Goal: Information Seeking & Learning: Learn about a topic

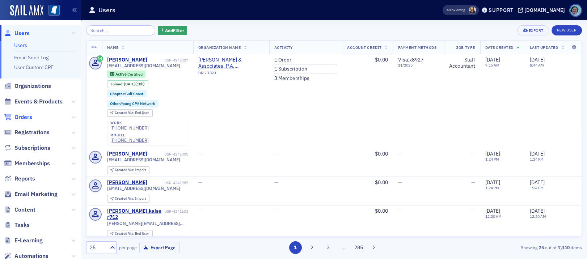
click at [29, 120] on span "Orders" at bounding box center [23, 117] width 18 height 8
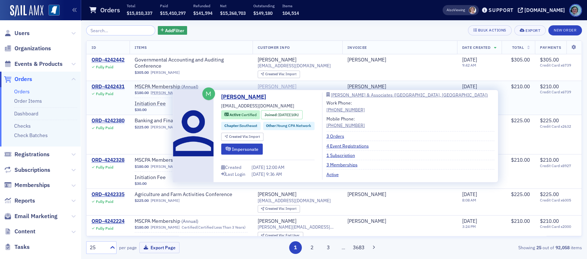
click at [274, 89] on div "[PERSON_NAME]" at bounding box center [277, 87] width 39 height 7
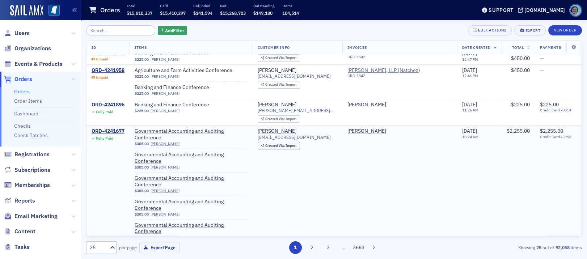
scroll to position [290, 0]
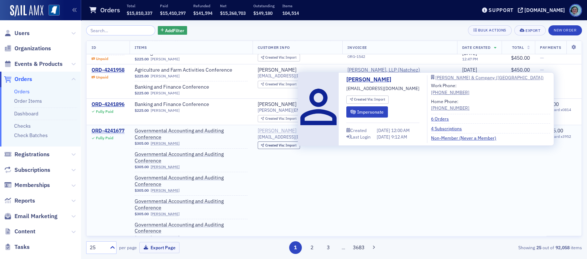
click at [285, 128] on div "Deborah Dye" at bounding box center [277, 131] width 39 height 7
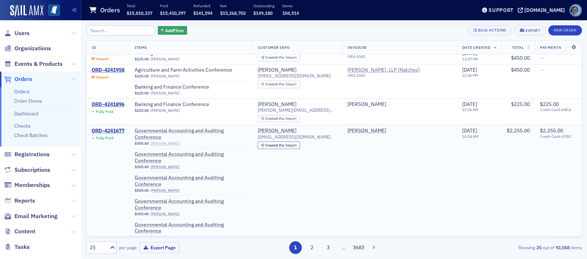
click at [166, 141] on link "Mark Ward" at bounding box center [165, 143] width 29 height 5
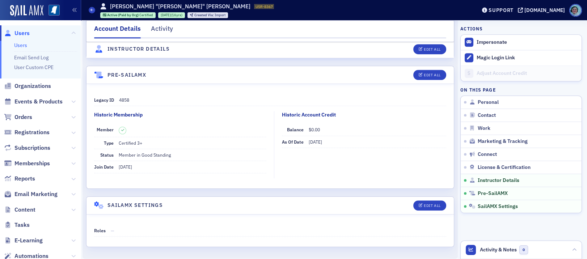
scroll to position [1348, 0]
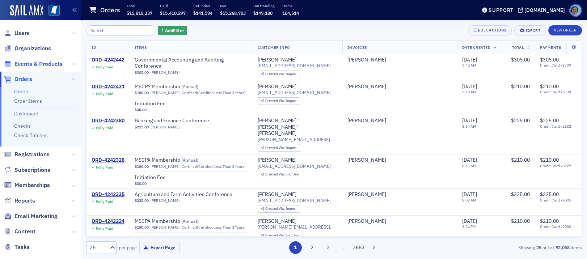
click at [34, 65] on span "Events & Products" at bounding box center [38, 64] width 48 height 8
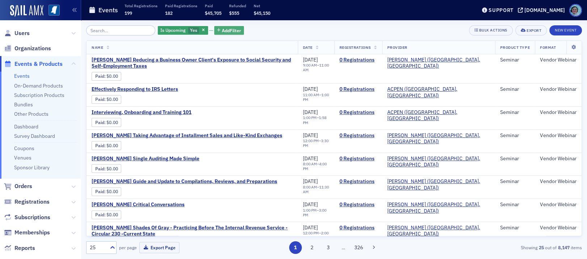
click at [228, 26] on button "Add Filter" at bounding box center [229, 30] width 30 height 9
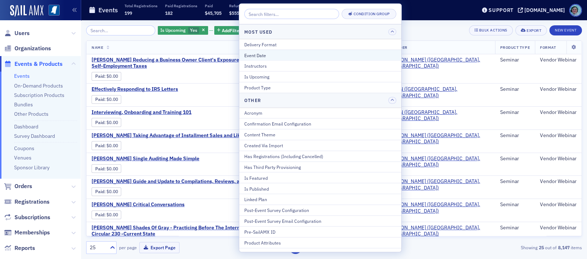
click at [270, 58] on div "Event Date" at bounding box center [320, 55] width 152 height 7
select select "7"
select select "2025"
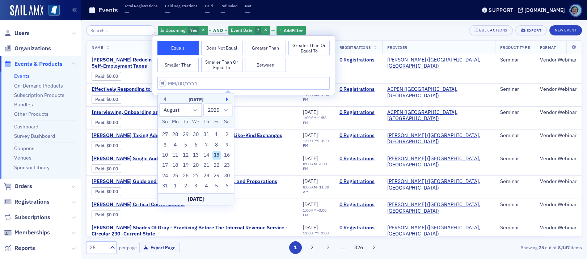
click at [228, 97] on button "Next Month" at bounding box center [228, 99] width 4 height 4
select select "8"
click at [207, 143] on div "11" at bounding box center [206, 145] width 9 height 9
type input "09/11/2025"
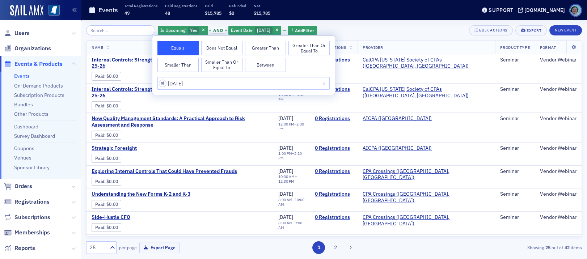
click at [345, 29] on div "Is Upcoming Yes and Event Date 9/11/2025 Add Filter Bulk Actions Export New Eve…" at bounding box center [334, 30] width 496 height 10
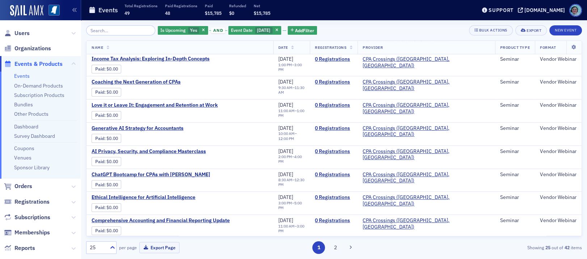
scroll to position [400, 0]
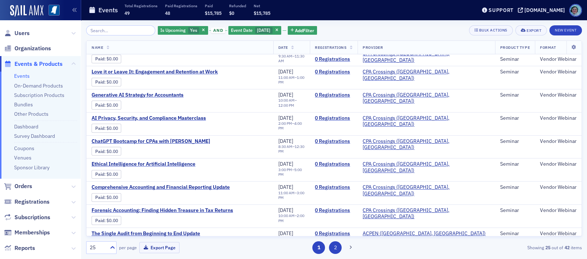
click at [336, 250] on button "2" at bounding box center [335, 248] width 13 height 13
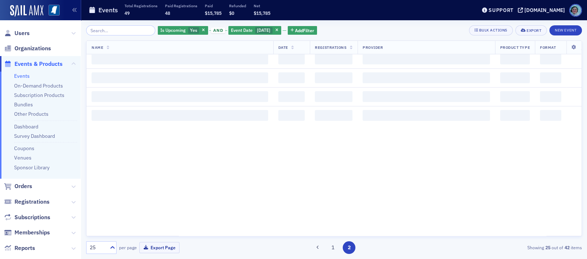
scroll to position [0, 0]
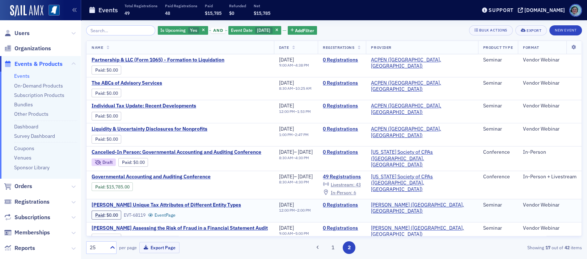
scroll to position [72, 0]
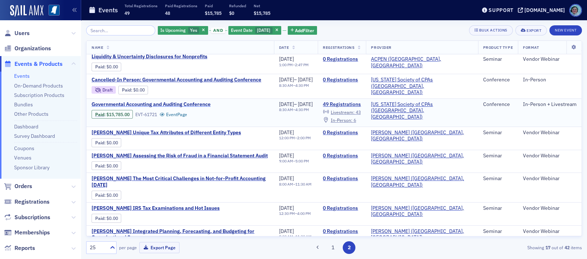
click at [196, 101] on span "Governmental Accounting and Auditing Conference" at bounding box center [153, 104] width 122 height 7
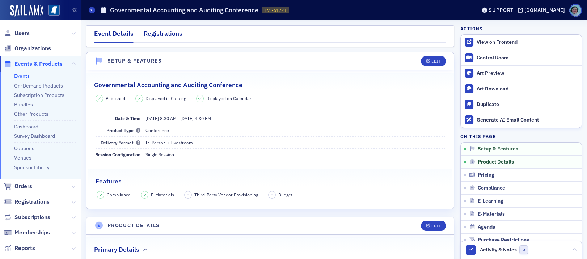
click at [151, 33] on div "Registrations" at bounding box center [163, 35] width 39 height 13
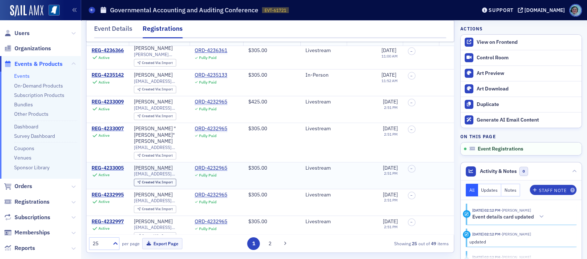
scroll to position [58, 0]
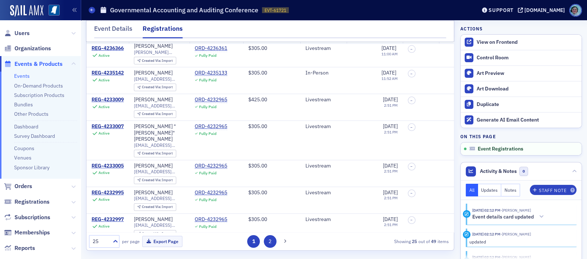
click at [264, 239] on button "2" at bounding box center [270, 241] width 13 height 13
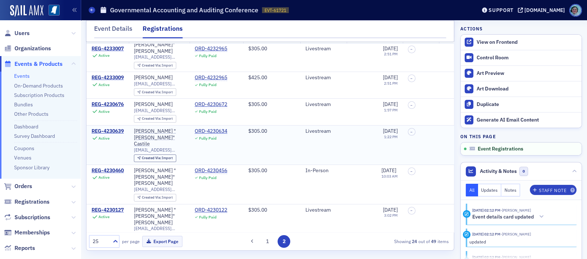
scroll to position [0, 0]
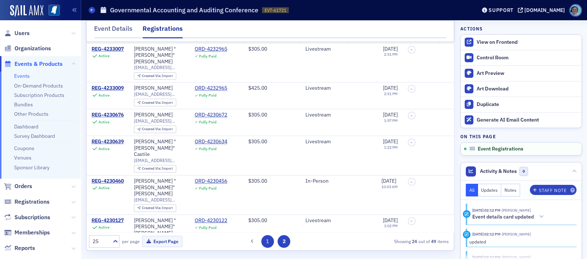
click at [266, 241] on button "1" at bounding box center [267, 241] width 13 height 13
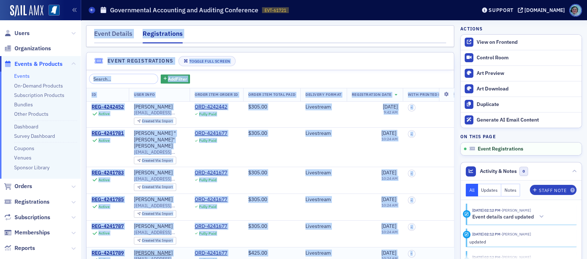
drag, startPoint x: 88, startPoint y: 30, endPoint x: 432, endPoint y: 245, distance: 405.2
click at [422, 251] on div "Event Details Registrations Event Registrations Toggle Full Screen Add Filter I…" at bounding box center [270, 168] width 368 height 287
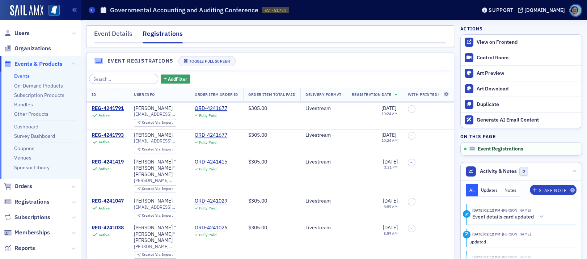
click at [450, 213] on div "Event Details Registrations Event Registrations Toggle Full Screen Add Filter I…" at bounding box center [334, 168] width 496 height 297
click at [28, 126] on link "Dashboard" at bounding box center [26, 126] width 24 height 7
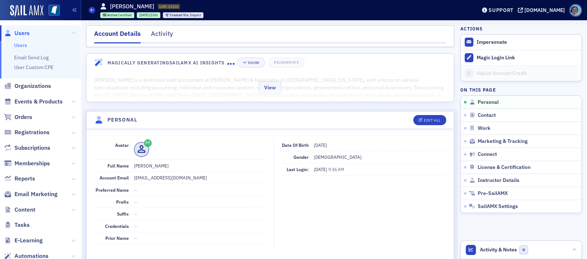
click at [369, 91] on div "View" at bounding box center [271, 86] width 368 height 30
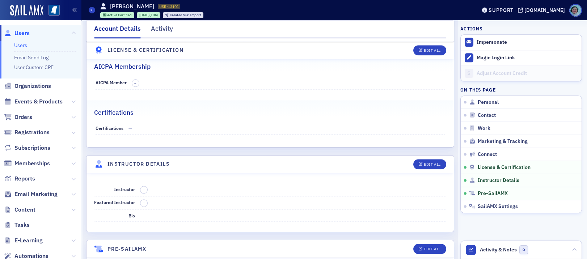
scroll to position [1500, 0]
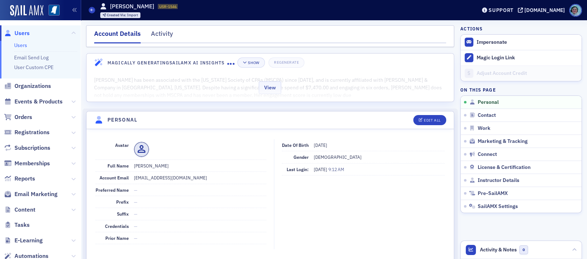
click at [327, 82] on div "View" at bounding box center [271, 86] width 368 height 30
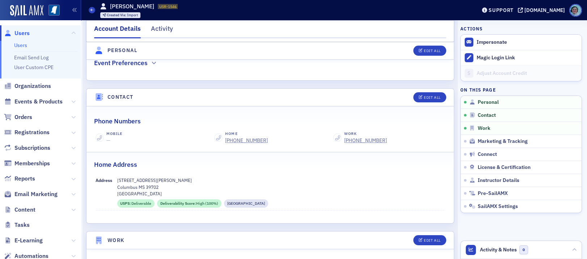
scroll to position [528, 0]
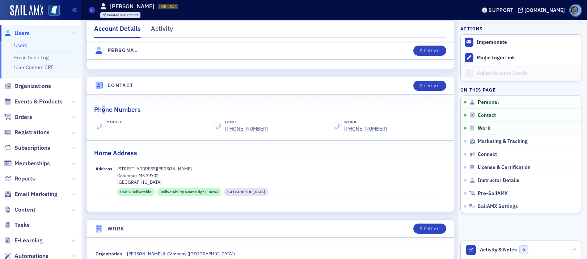
click at [106, 113] on h2 "Phone Numbers" at bounding box center [117, 109] width 47 height 9
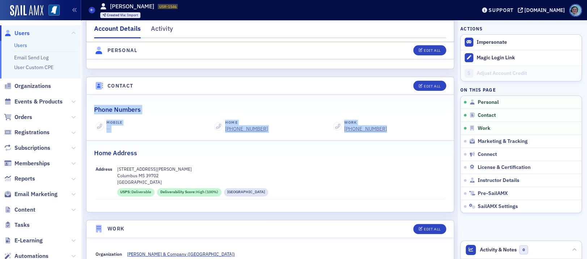
drag, startPoint x: 93, startPoint y: 108, endPoint x: 390, endPoint y: 133, distance: 297.9
click at [390, 133] on fieldset "Phone Numbers Mobile — Home (662) 241-9892 Work (662) 328-5387" at bounding box center [271, 117] width 368 height 41
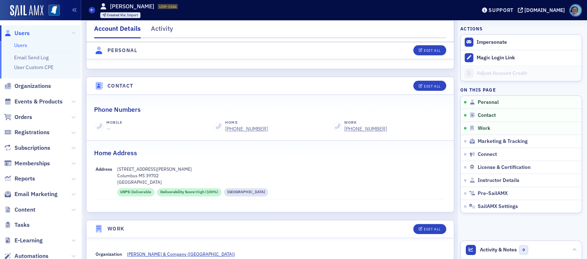
click at [394, 142] on div "Home Address" at bounding box center [270, 149] width 352 height 17
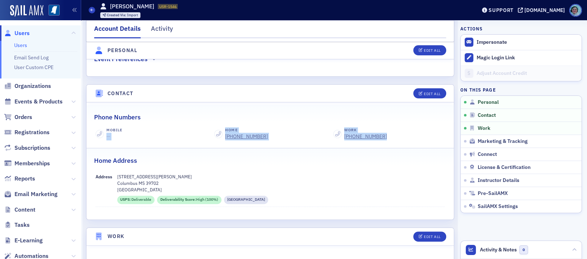
scroll to position [653, 0]
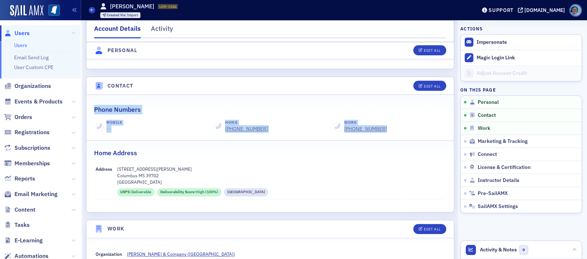
drag, startPoint x: 392, startPoint y: 136, endPoint x: 92, endPoint y: 113, distance: 300.7
click at [92, 113] on fieldset "Phone Numbers Mobile — Home (662) 241-9892 Work (662) 328-5387" at bounding box center [271, 117] width 368 height 41
click at [91, 112] on legend "Phone Numbers" at bounding box center [271, 105] width 368 height 17
drag, startPoint x: 91, startPoint y: 106, endPoint x: 388, endPoint y: 129, distance: 297.4
click at [388, 129] on fieldset "Phone Numbers Mobile — Home (662) 241-9892 Work (662) 328-5387" at bounding box center [271, 117] width 368 height 41
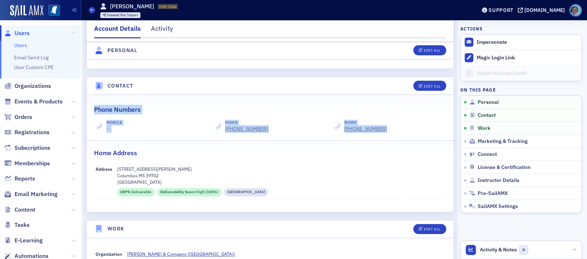
click at [401, 135] on fieldset "Phone Numbers Mobile — Home (662) 241-9892 Work (662) 328-5387" at bounding box center [271, 117] width 368 height 41
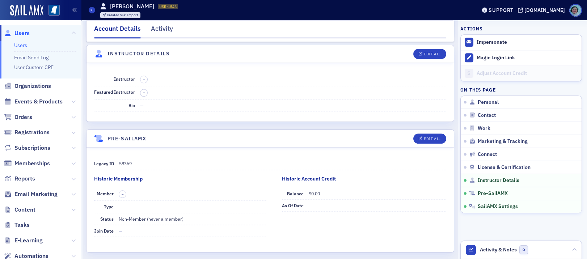
scroll to position [1724, 0]
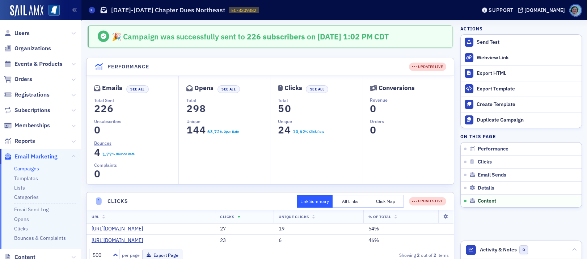
scroll to position [1014, 0]
